Goal: Task Accomplishment & Management: Manage account settings

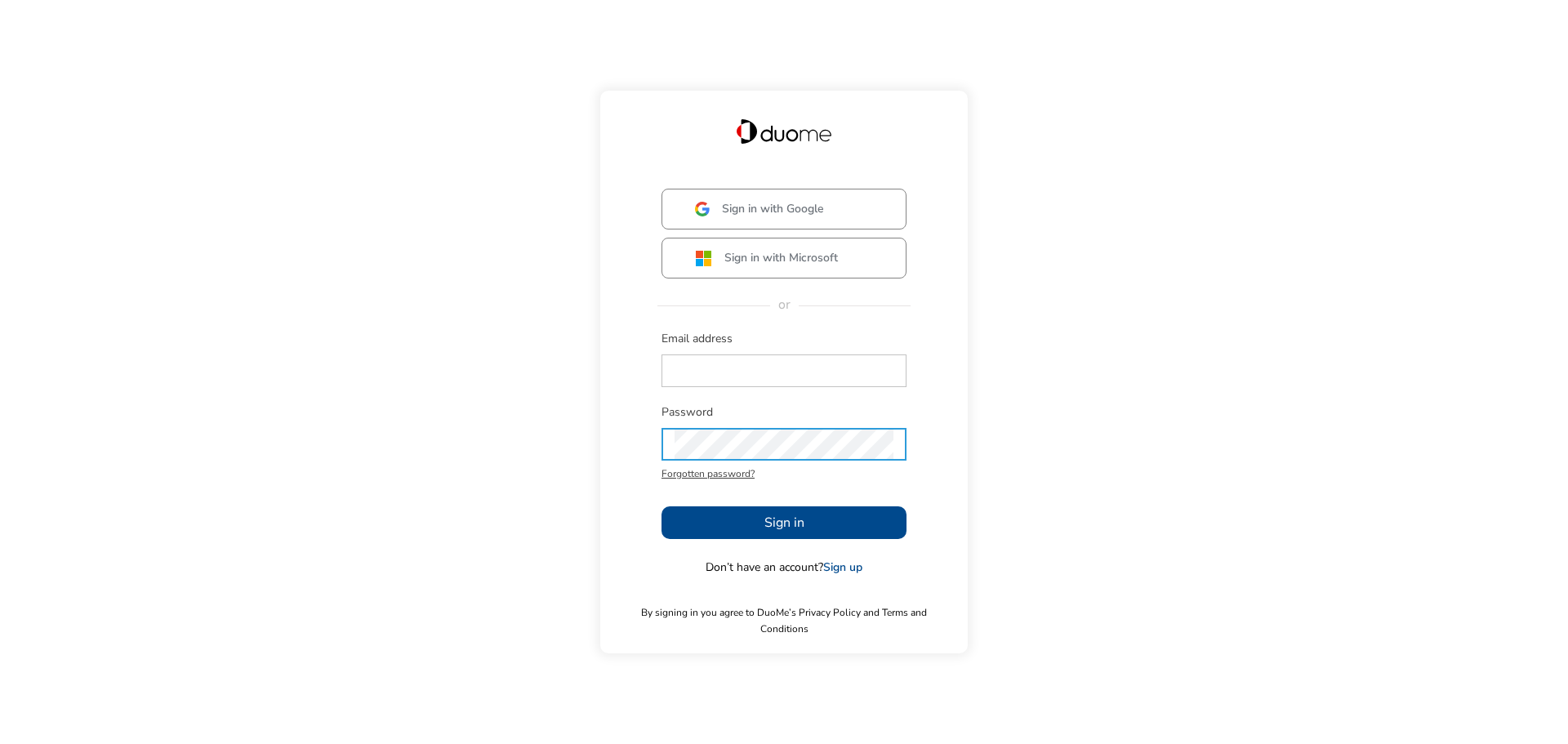
type input "[EMAIL_ADDRESS][PERSON_NAME][DOMAIN_NAME]"
click at [771, 531] on span "Sign in" at bounding box center [784, 522] width 40 height 19
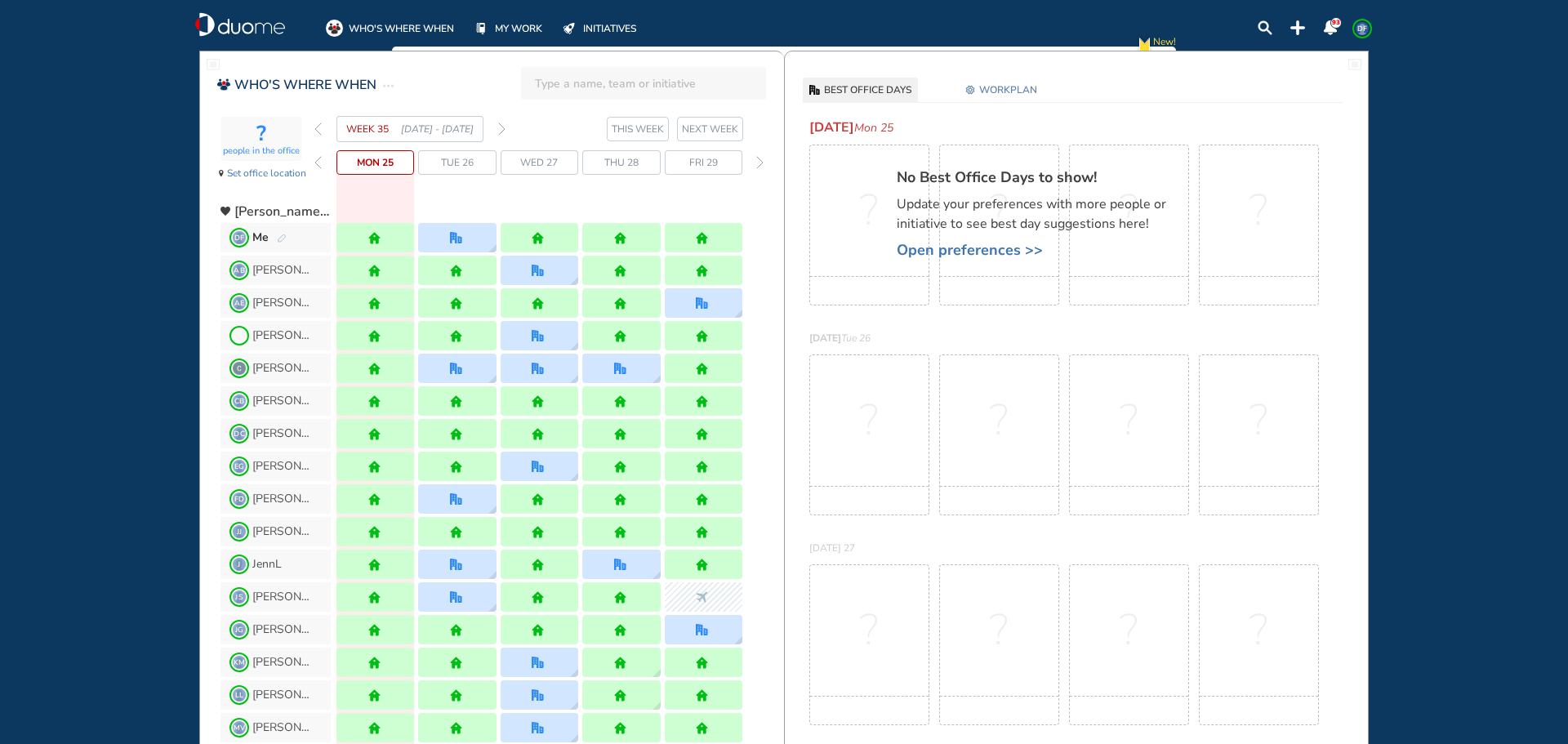
click at [498, 129] on div "WEEK 35 [DATE] - [DATE]" at bounding box center [410, 129] width 191 height 26
click at [499, 130] on img "forward week" at bounding box center [502, 129] width 7 height 13
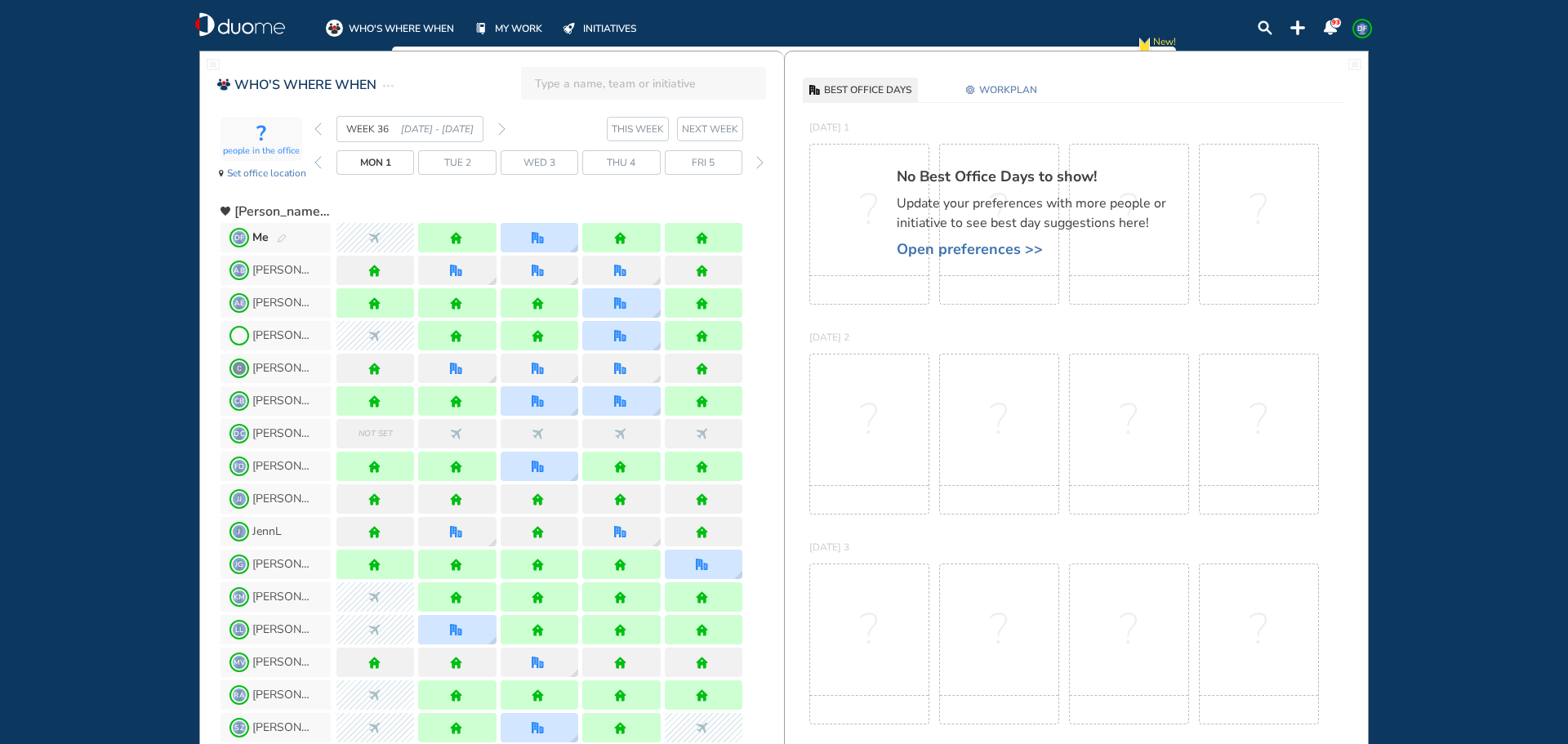
click at [505, 132] on img "forward week" at bounding box center [502, 129] width 7 height 13
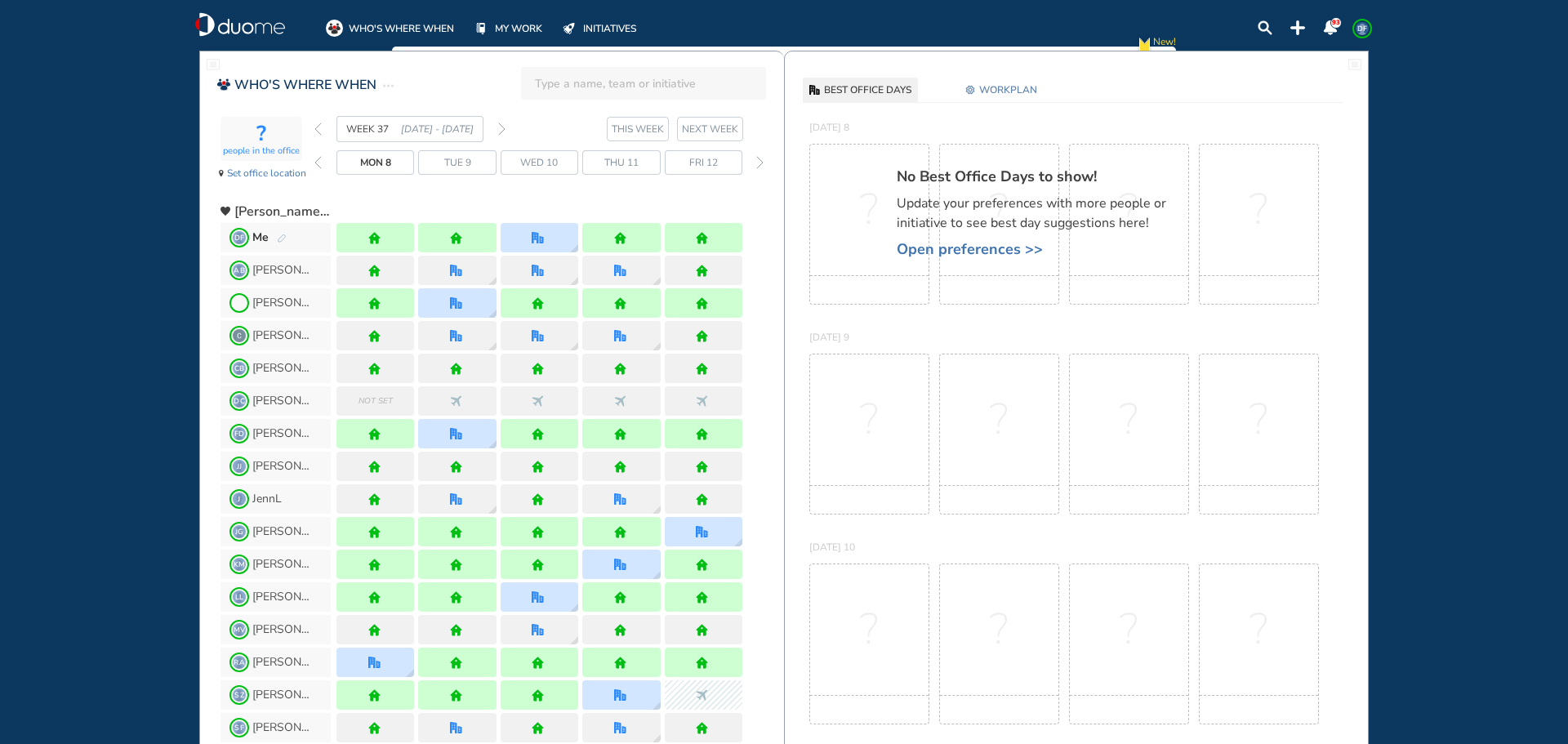
click at [500, 132] on img "forward week" at bounding box center [502, 129] width 7 height 13
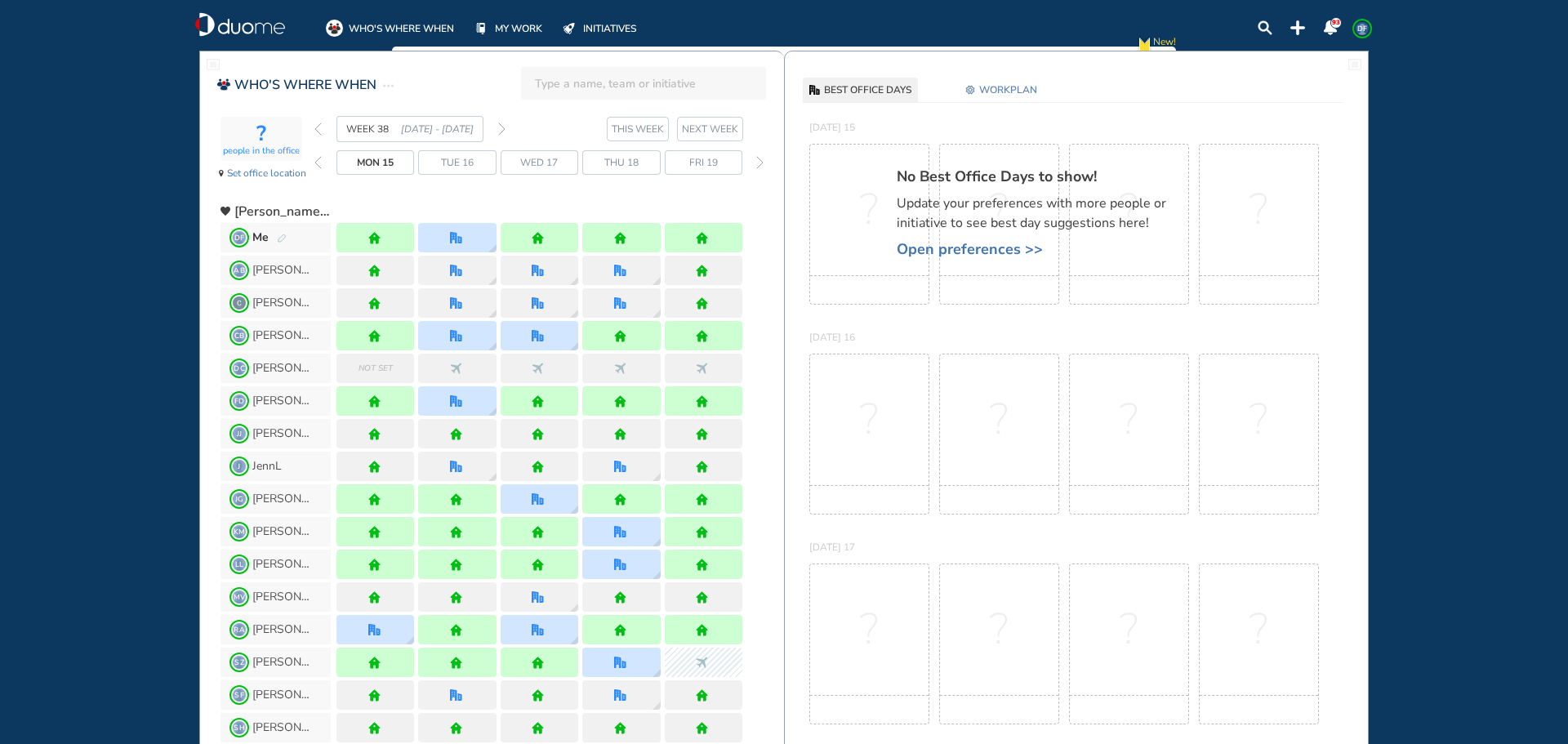
click at [502, 132] on img "forward week" at bounding box center [502, 129] width 7 height 13
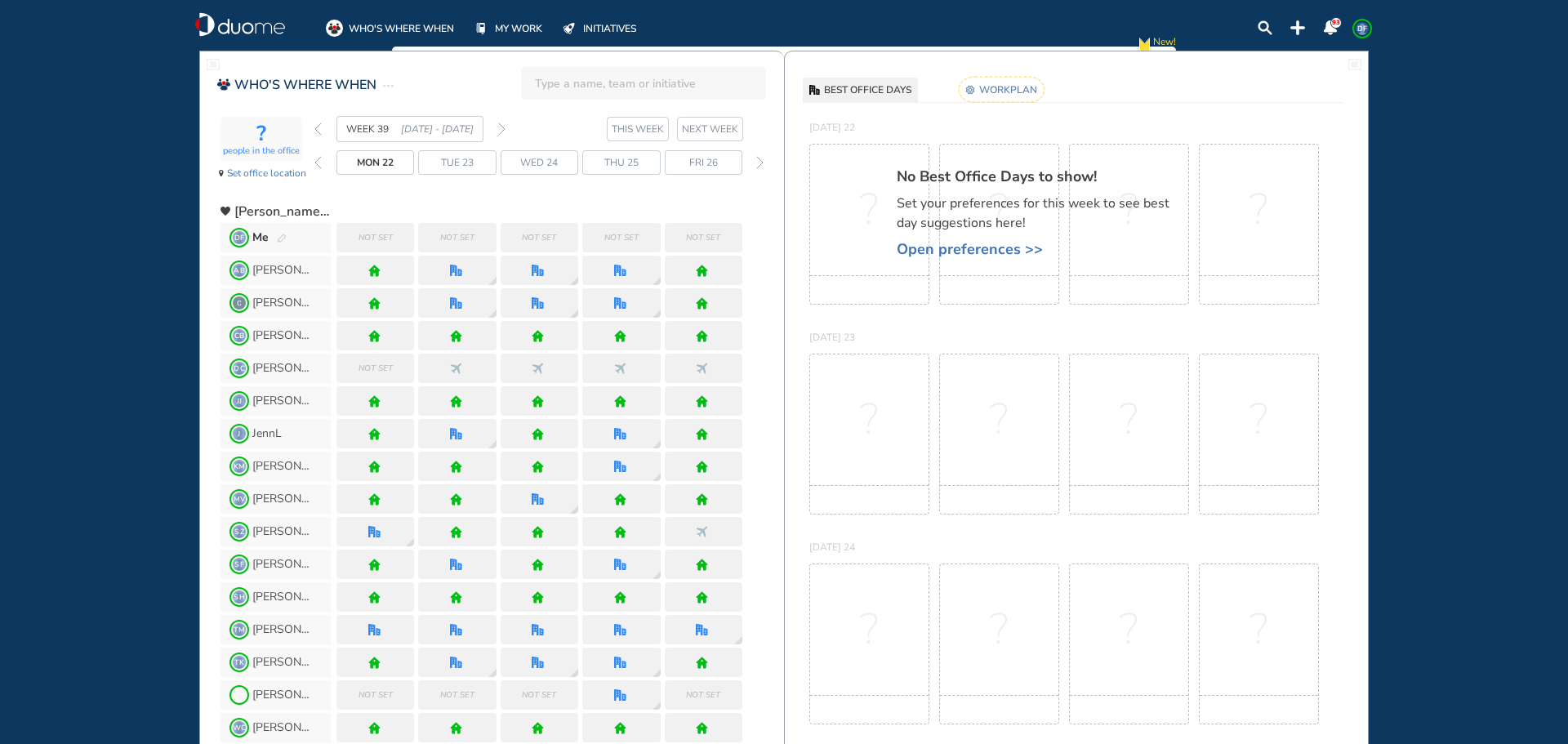
click at [282, 235] on img "pen-edit" at bounding box center [281, 239] width 10 height 11
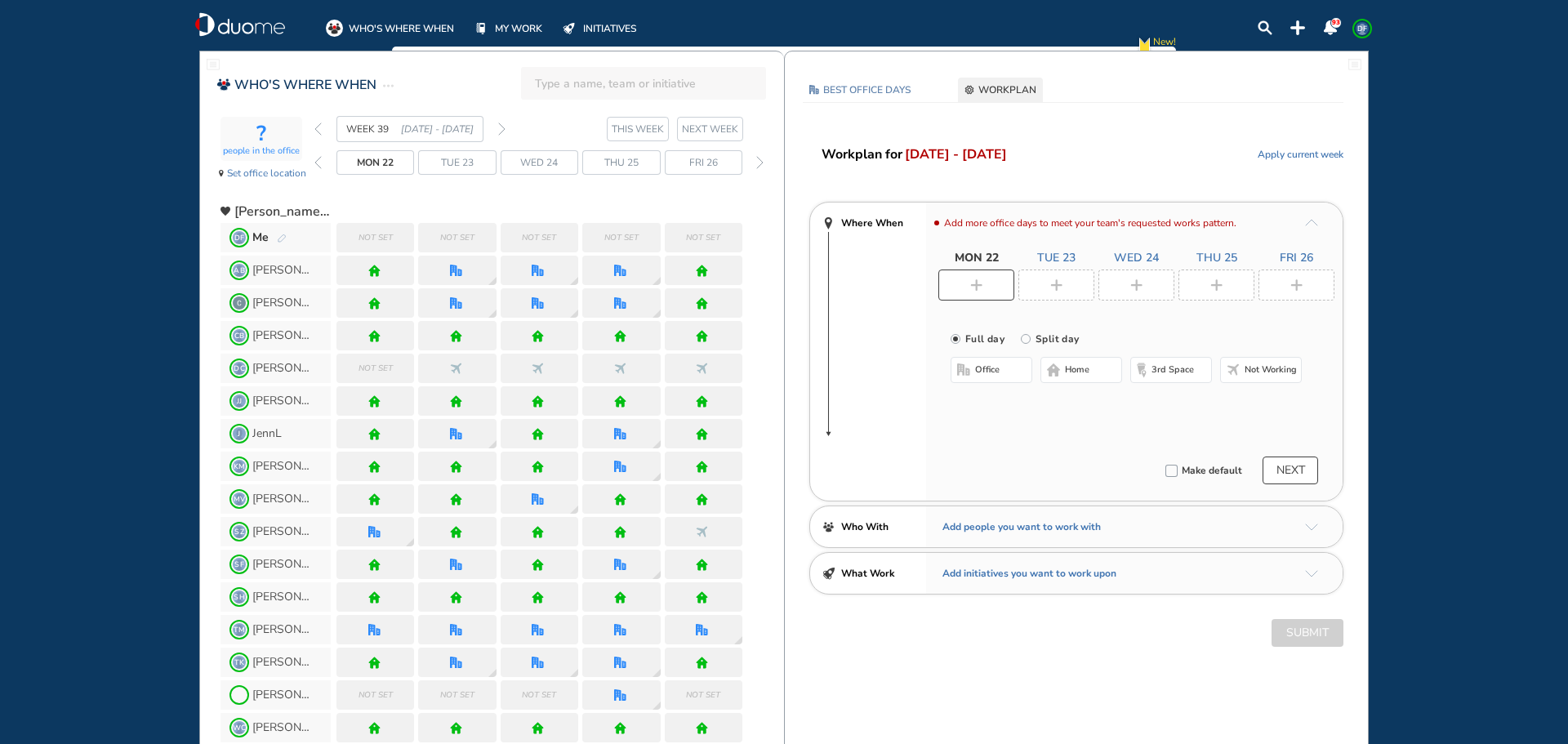
click at [975, 287] on img "plus-rounded-bdbdbd" at bounding box center [976, 286] width 12 height 12
drag, startPoint x: 1254, startPoint y: 371, endPoint x: 1121, endPoint y: 314, distance: 144.7
click at [1255, 370] on span "Not working" at bounding box center [1270, 370] width 53 height 13
click at [1066, 282] on div at bounding box center [1056, 285] width 76 height 31
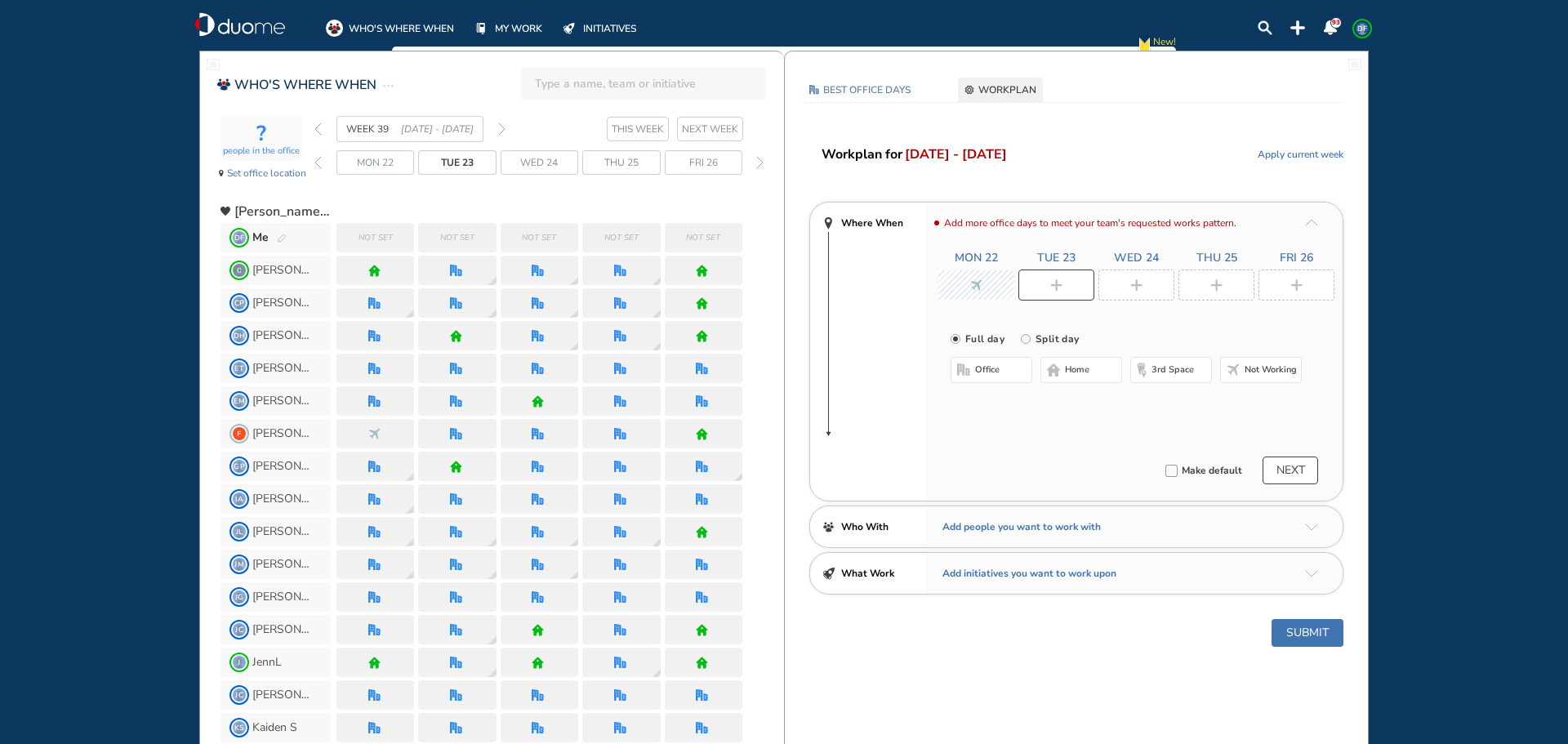
click at [1268, 371] on span "Not working" at bounding box center [1270, 370] width 53 height 13
click at [1132, 284] on img "plus-rounded-bdbdbd" at bounding box center [1136, 286] width 12 height 12
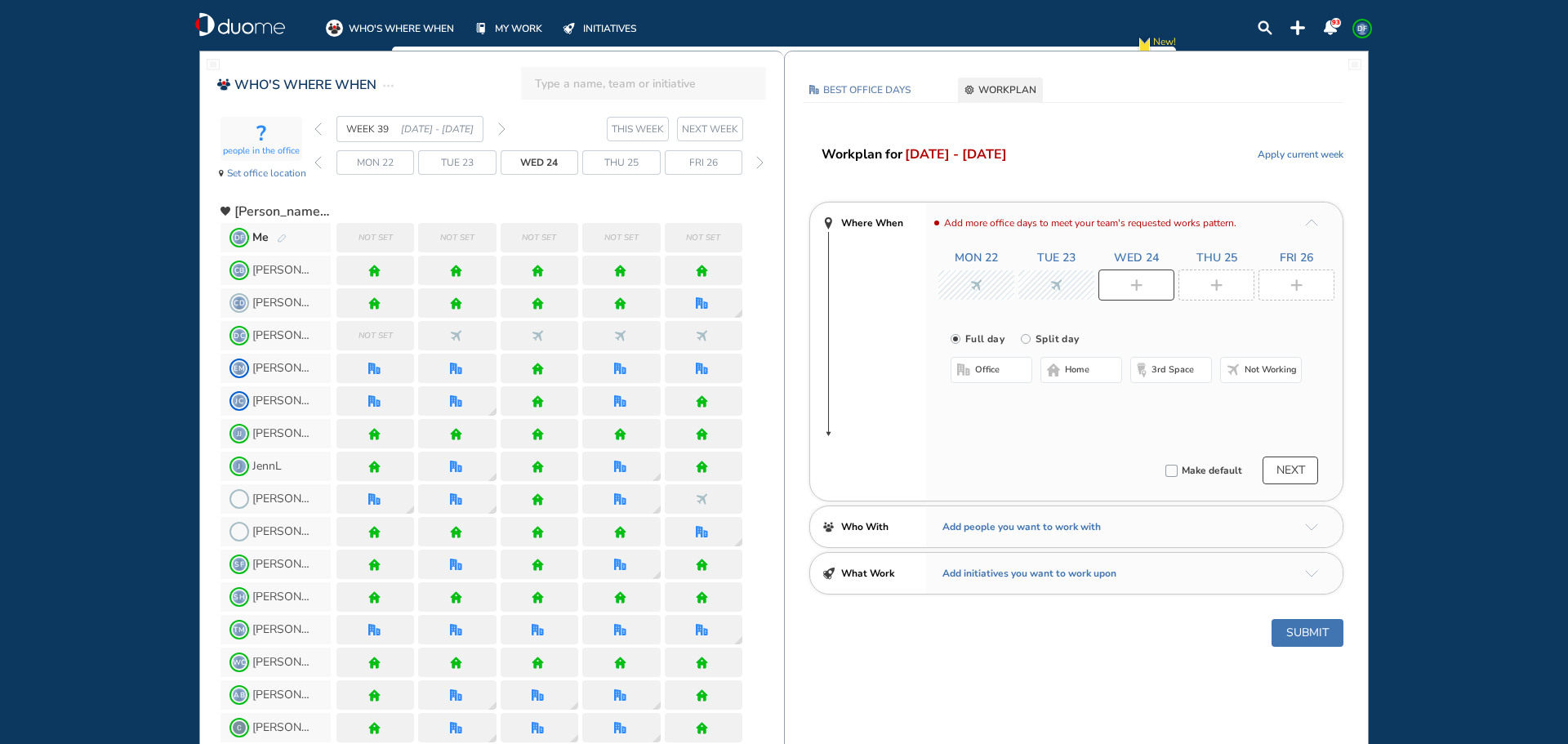
click at [1267, 369] on span "Not working" at bounding box center [1270, 370] width 53 height 13
click at [1210, 285] on img "plus-rounded-bdbdbd" at bounding box center [1216, 286] width 12 height 12
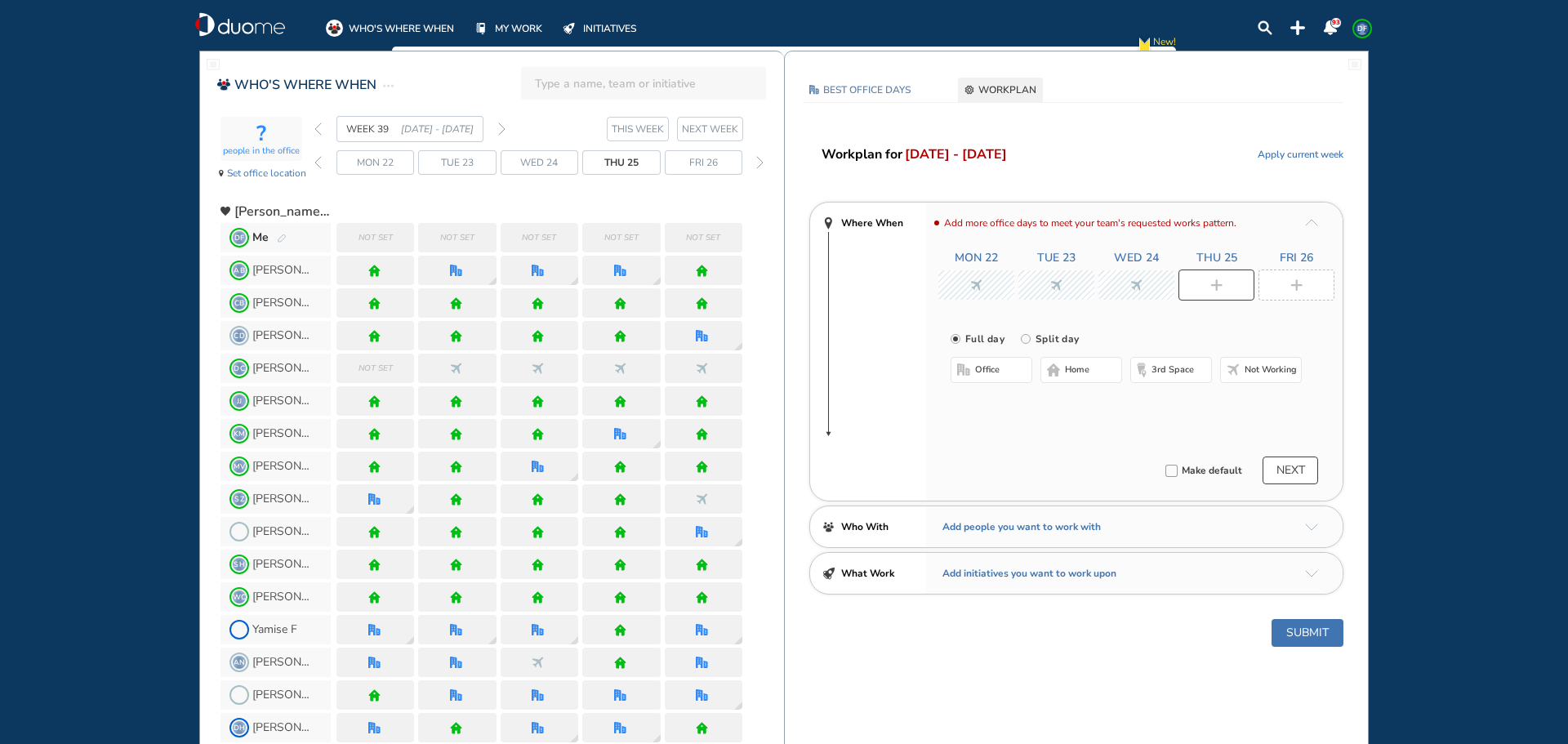
click at [1266, 372] on span "Not working" at bounding box center [1270, 370] width 53 height 13
drag, startPoint x: 1286, startPoint y: 283, endPoint x: 1256, endPoint y: 363, distance: 85.4
click at [1286, 283] on div at bounding box center [1296, 285] width 76 height 31
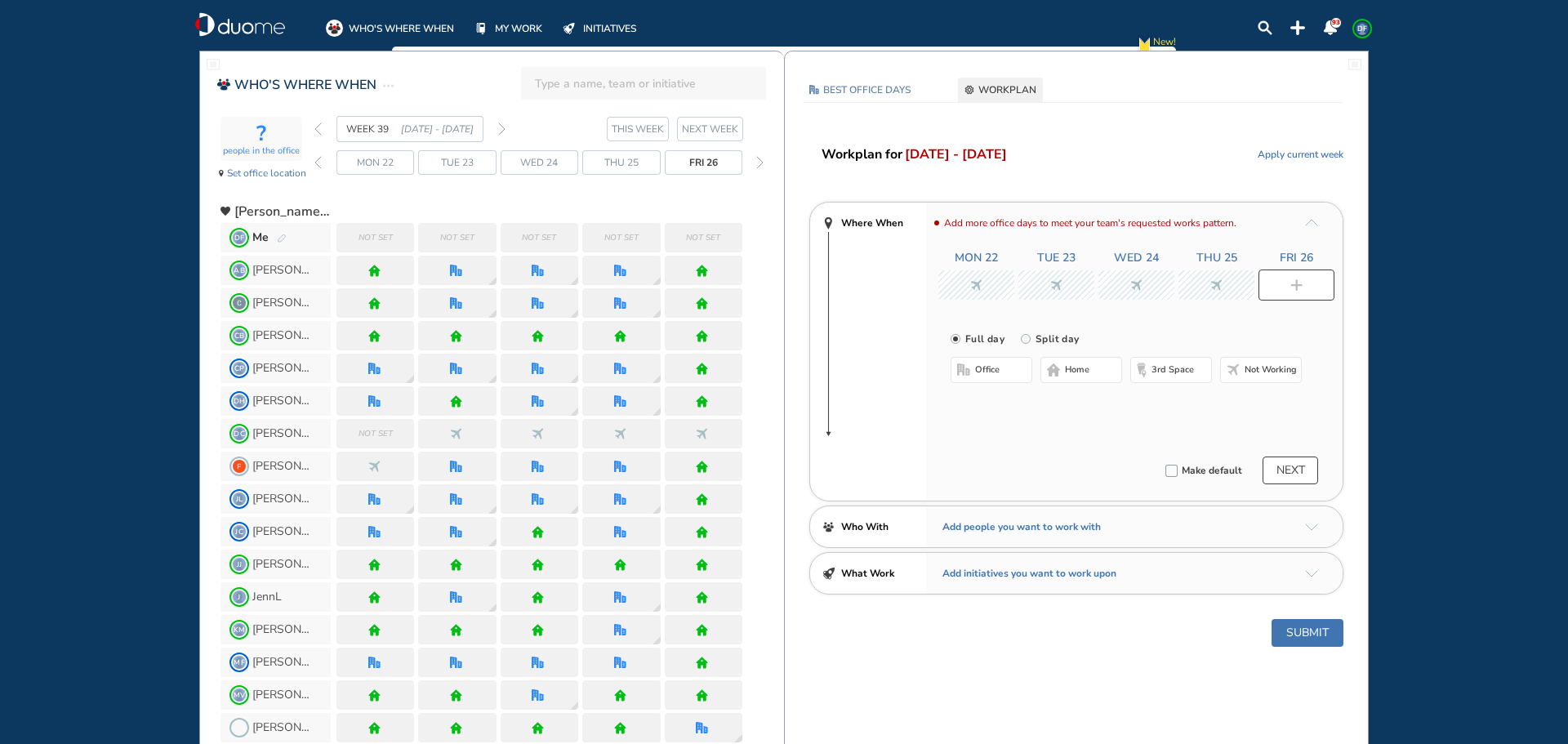
click at [1260, 367] on span "Not working" at bounding box center [1270, 370] width 53 height 13
click at [1300, 469] on button "NEXT" at bounding box center [1289, 471] width 55 height 28
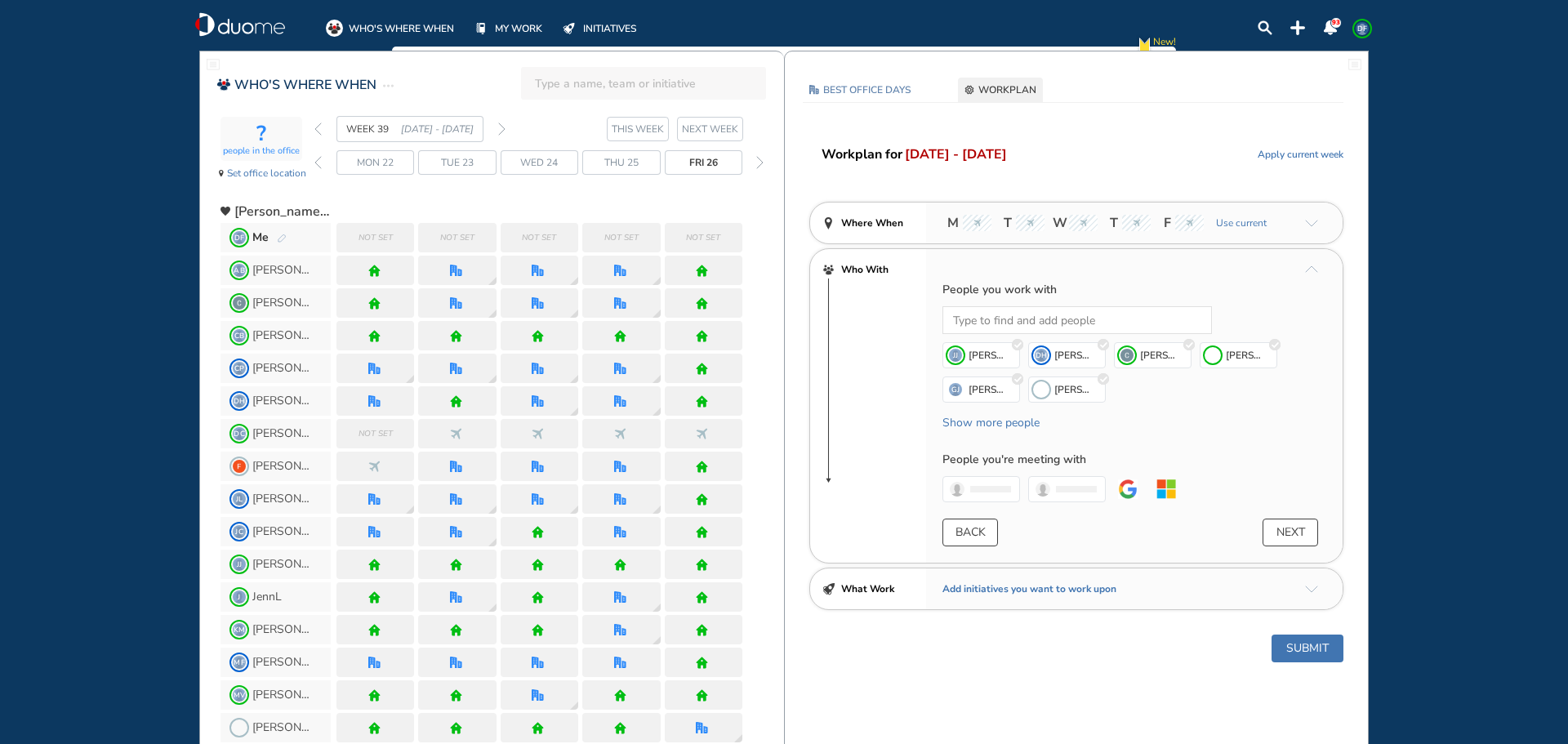
click at [1290, 538] on button "NEXT" at bounding box center [1289, 533] width 55 height 28
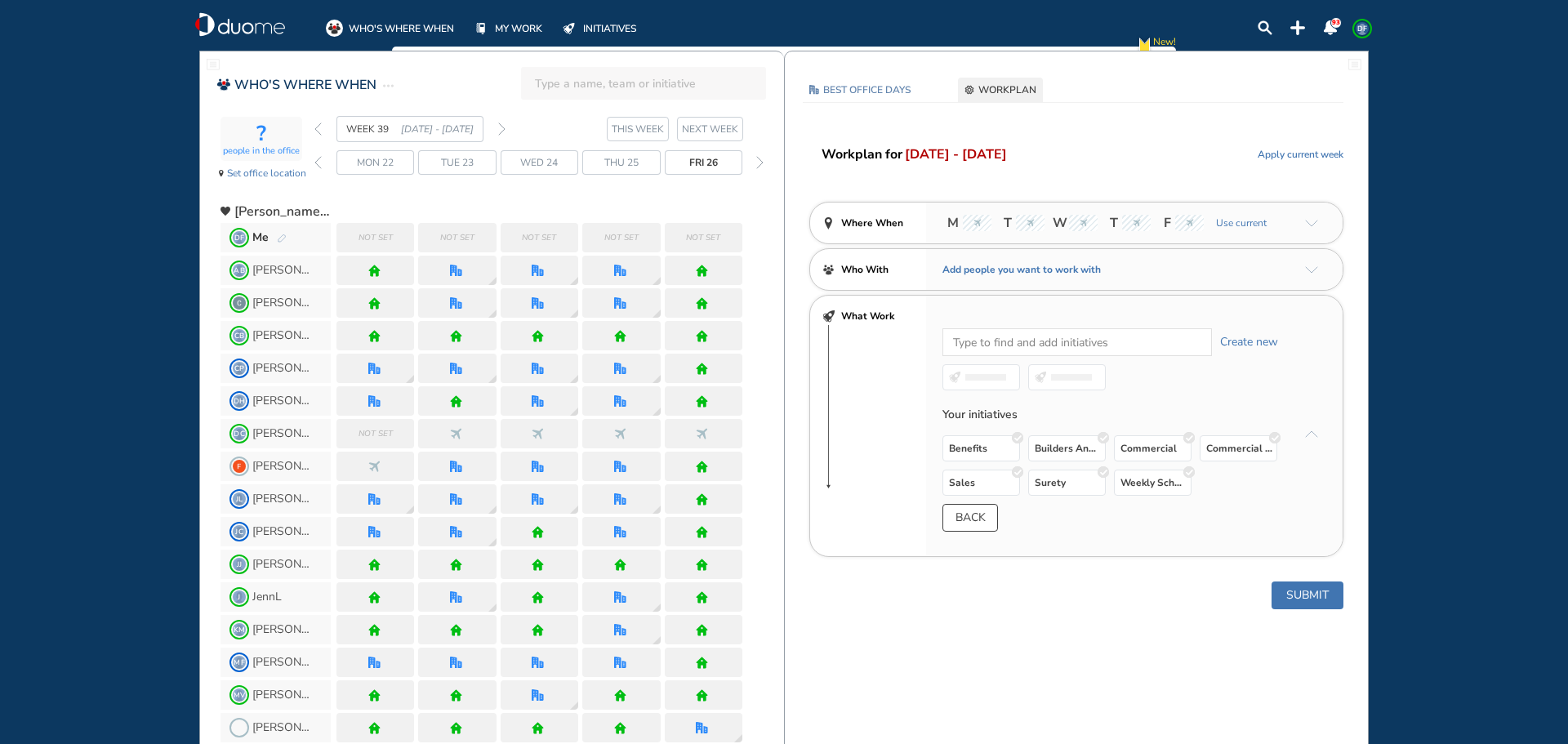
click at [1306, 599] on button "Submit" at bounding box center [1307, 596] width 72 height 28
